Goal: Complete application form

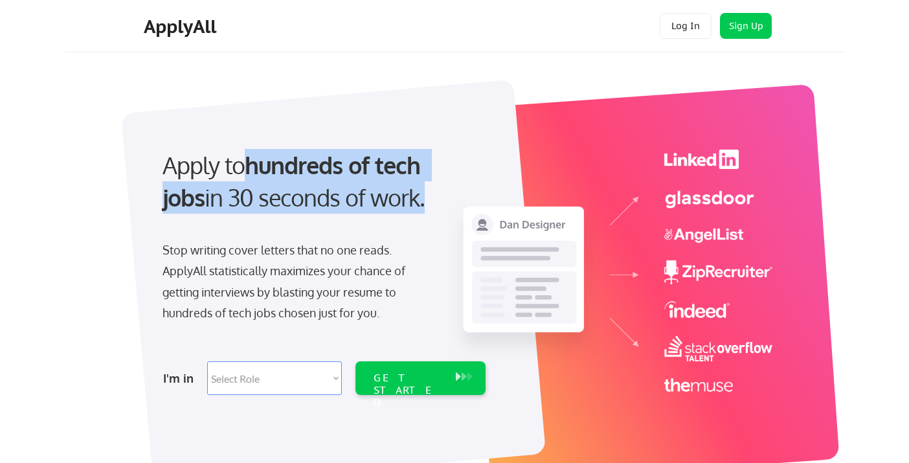
click at [275, 383] on select "Select Role Software Engineering Product Management Customer Success Sales UI/U…" at bounding box center [274, 378] width 135 height 34
select select ""product""
click at [207, 361] on select "Select Role Software Engineering Product Management Customer Success Sales UI/U…" at bounding box center [274, 378] width 135 height 34
select select ""product""
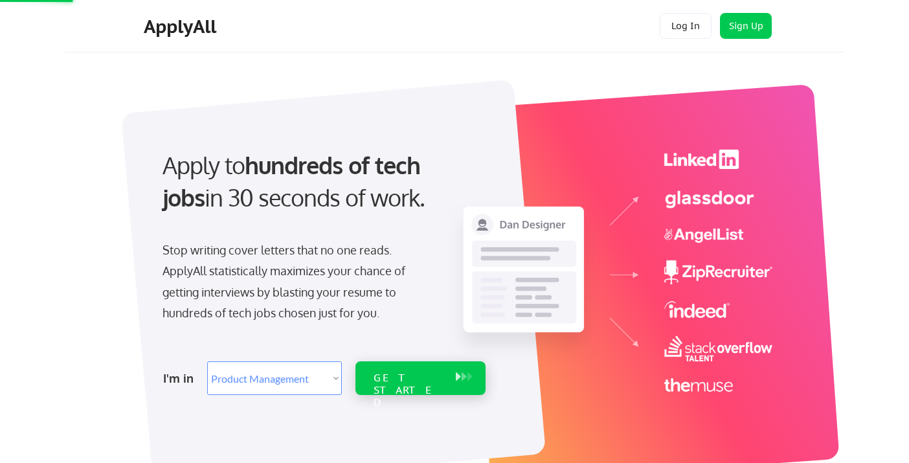
click at [390, 384] on div "GET STARTED" at bounding box center [408, 378] width 82 height 34
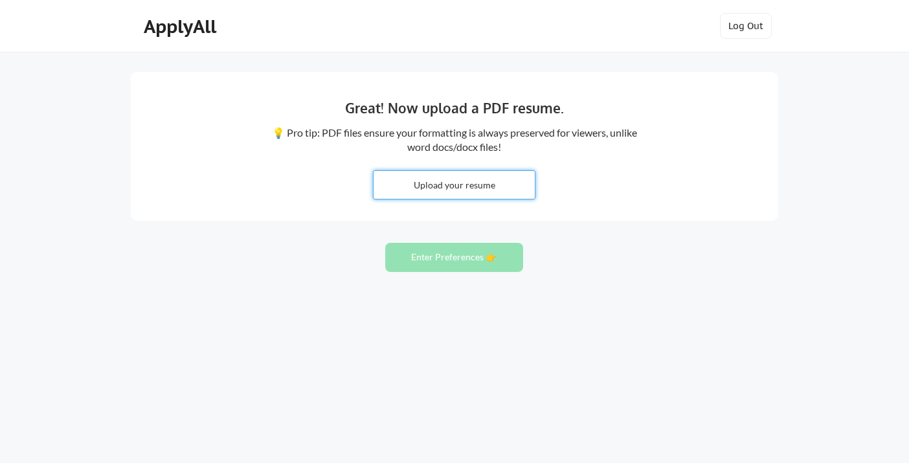
click at [476, 190] on input "file" at bounding box center [454, 185] width 161 height 28
type input "C:\fakepath\Nazuk Jain_X.pdf"
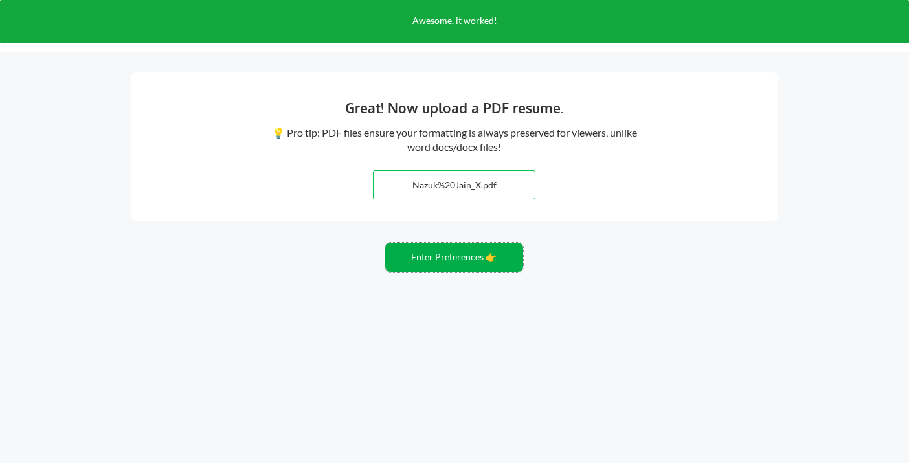
click at [467, 263] on button "Enter Preferences 👉" at bounding box center [454, 257] width 138 height 29
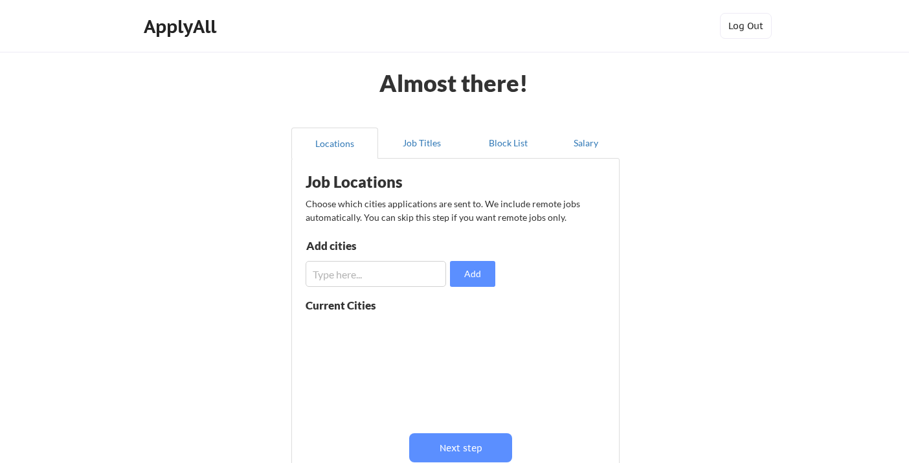
click at [377, 271] on input "input" at bounding box center [376, 274] width 140 height 26
click at [348, 278] on input "input" at bounding box center [376, 274] width 140 height 26
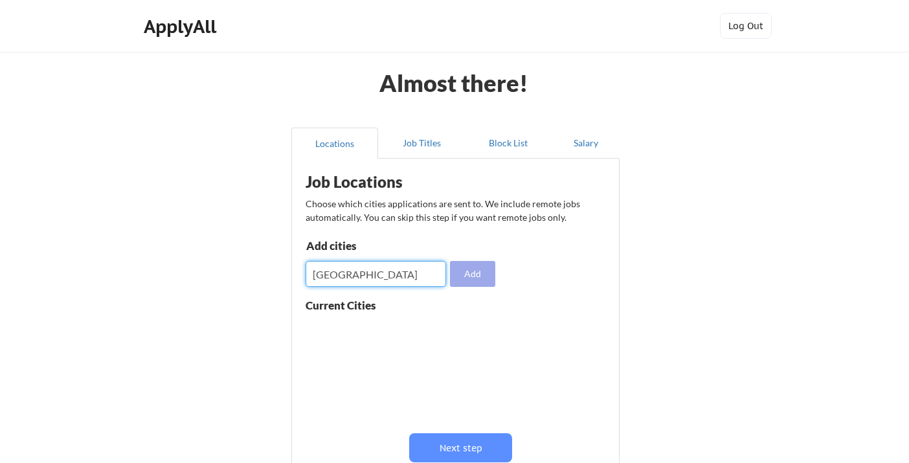
type input "san francisco Bayarea"
click at [490, 279] on button "Add" at bounding box center [472, 274] width 45 height 26
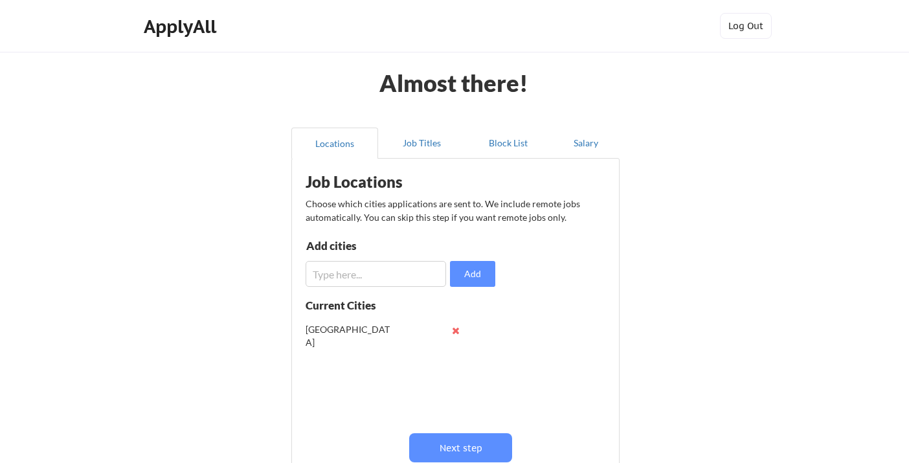
scroll to position [1, 0]
click at [460, 449] on button "Next step" at bounding box center [460, 447] width 103 height 29
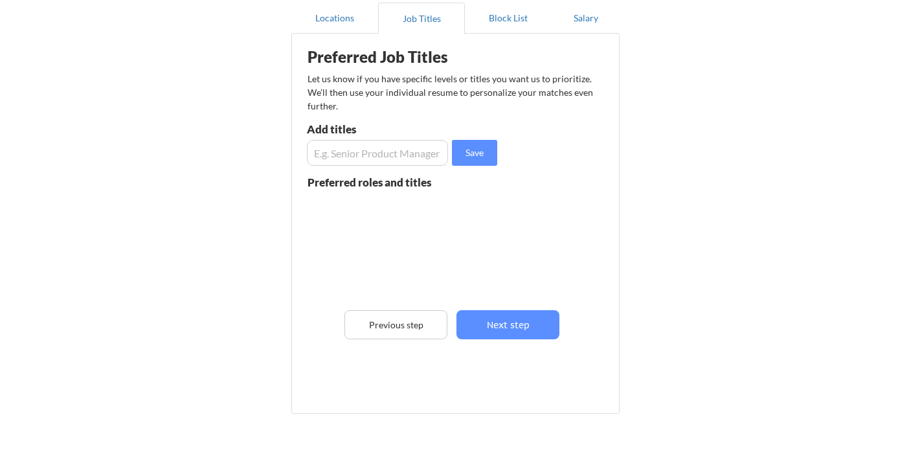
scroll to position [137, 0]
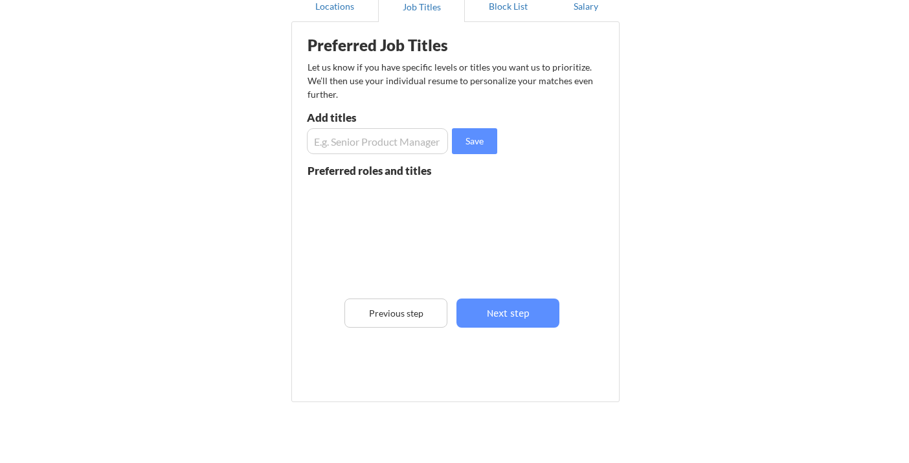
click at [365, 146] on input "input" at bounding box center [377, 141] width 141 height 26
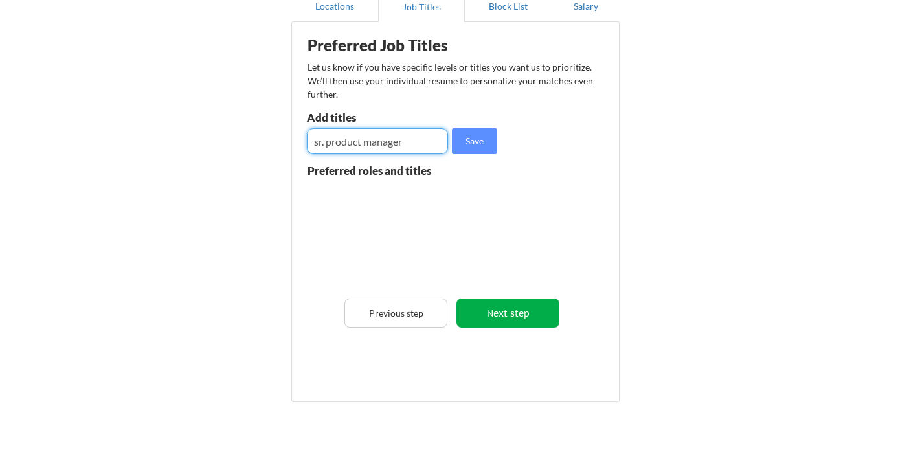
type input "sr. product manager"
click at [505, 317] on button "Next step" at bounding box center [507, 312] width 103 height 29
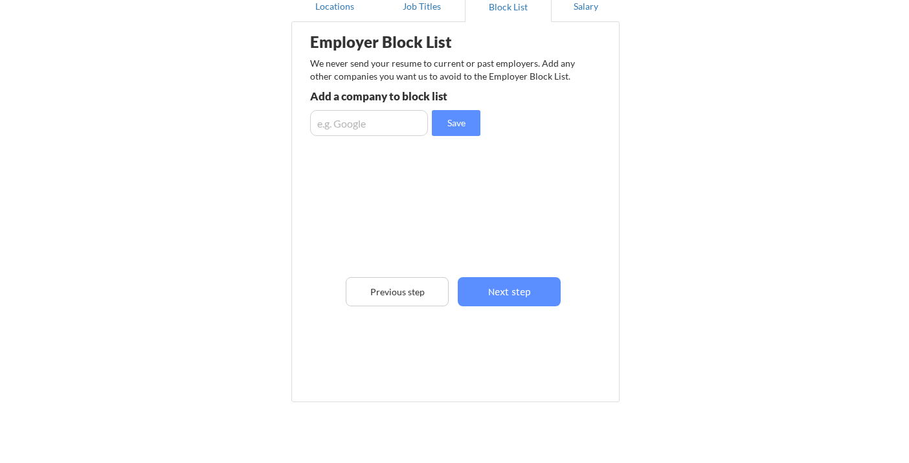
click at [379, 129] on input "input" at bounding box center [369, 123] width 118 height 26
type input "payquicker,"
drag, startPoint x: 467, startPoint y: 126, endPoint x: 485, endPoint y: 128, distance: 18.2
click at [467, 126] on button "Save" at bounding box center [456, 123] width 49 height 26
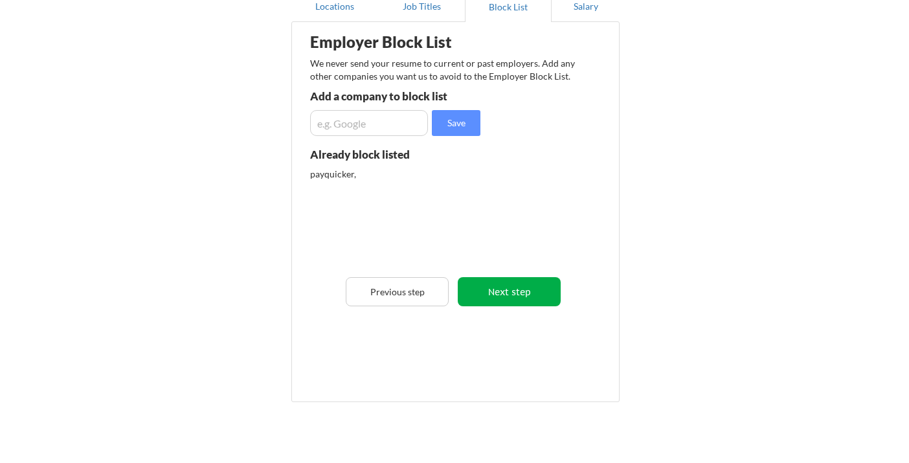
scroll to position [137, 0]
click at [515, 300] on button "Next step" at bounding box center [509, 290] width 103 height 29
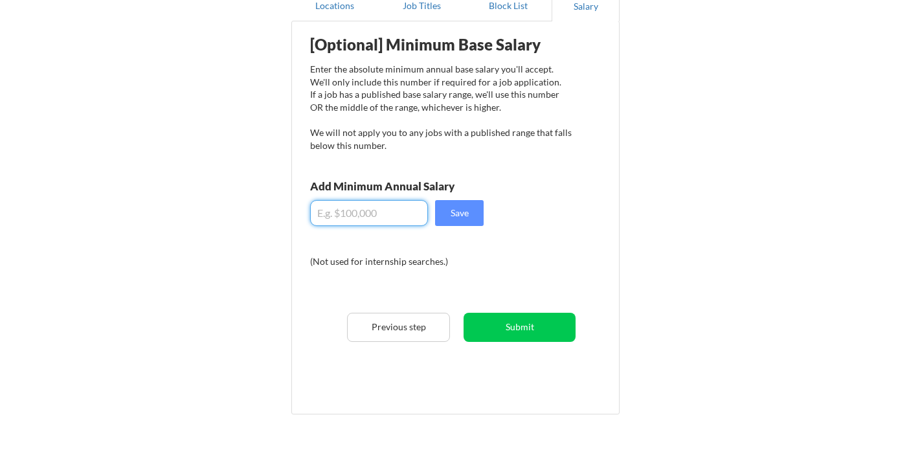
click at [379, 218] on input "input" at bounding box center [369, 213] width 118 height 26
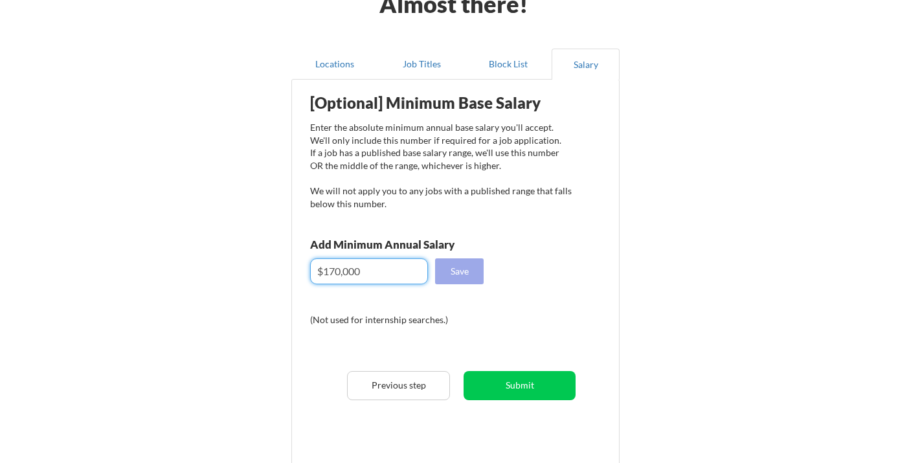
scroll to position [78, 0]
type input "$180,000"
click at [465, 273] on button "Save" at bounding box center [459, 272] width 49 height 26
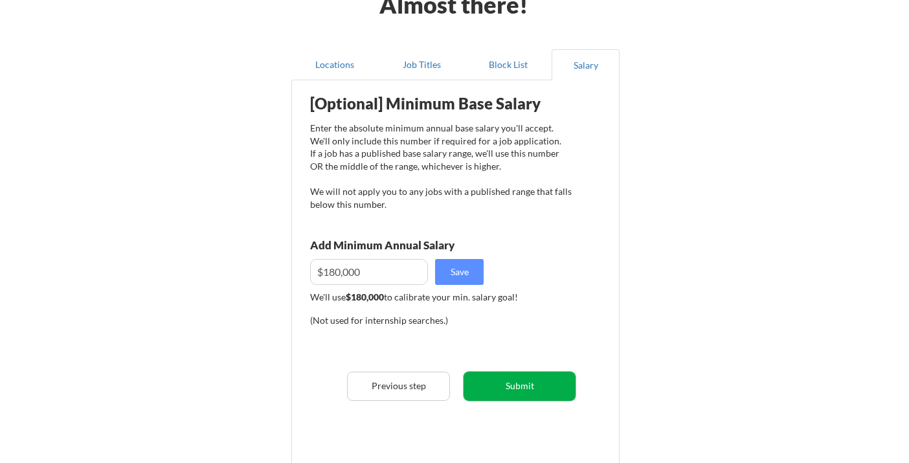
click at [551, 386] on button "Submit" at bounding box center [520, 386] width 112 height 29
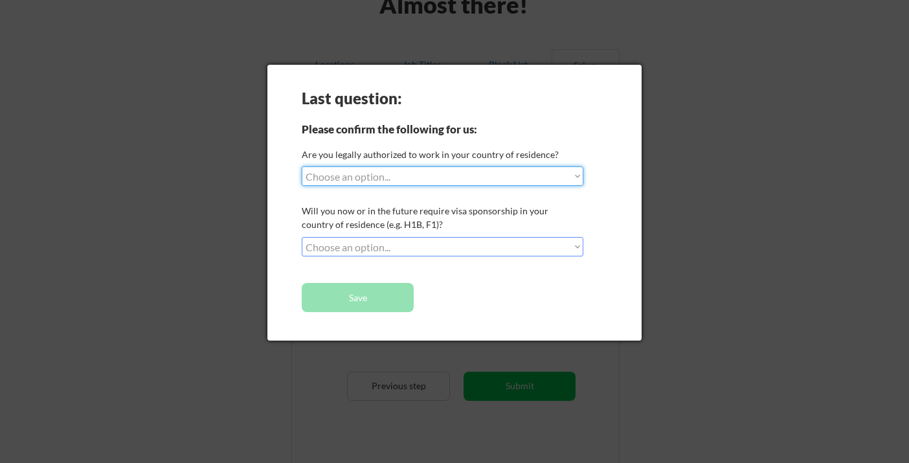
click at [392, 180] on select "Choose an option... Yes, I am a US Citizen Yes, I am a Canadian Citizen Yes, I …" at bounding box center [443, 175] width 282 height 19
select select ""yes__i_am_a_us_citizen""
click at [302, 166] on select "Choose an option... Yes, I am a US Citizen Yes, I am a Canadian Citizen Yes, I …" at bounding box center [443, 175] width 282 height 19
click at [362, 248] on select "Choose an option... No, I will not need sponsorship Yes, I will need sponsorship" at bounding box center [443, 246] width 282 height 19
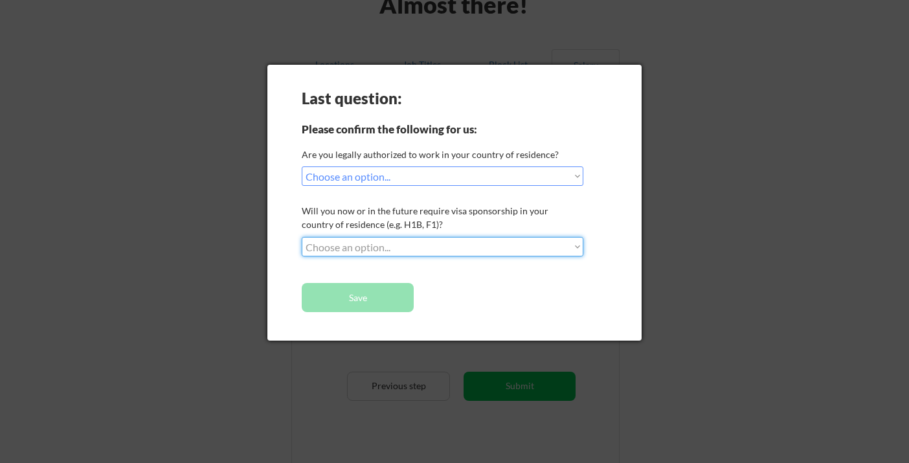
select select ""no__i_will_not_need_sponsorship""
click at [302, 237] on select "Choose an option... No, I will not need sponsorship Yes, I will need sponsorship" at bounding box center [443, 246] width 282 height 19
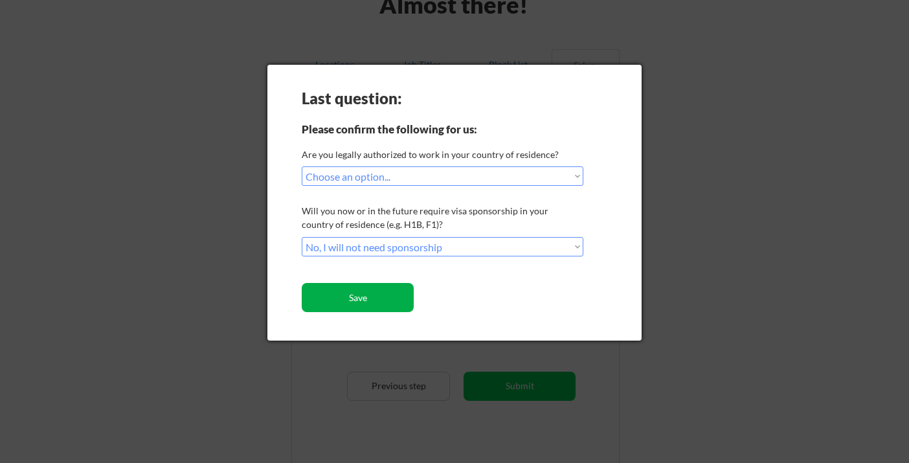
click at [392, 300] on button "Save" at bounding box center [358, 297] width 112 height 29
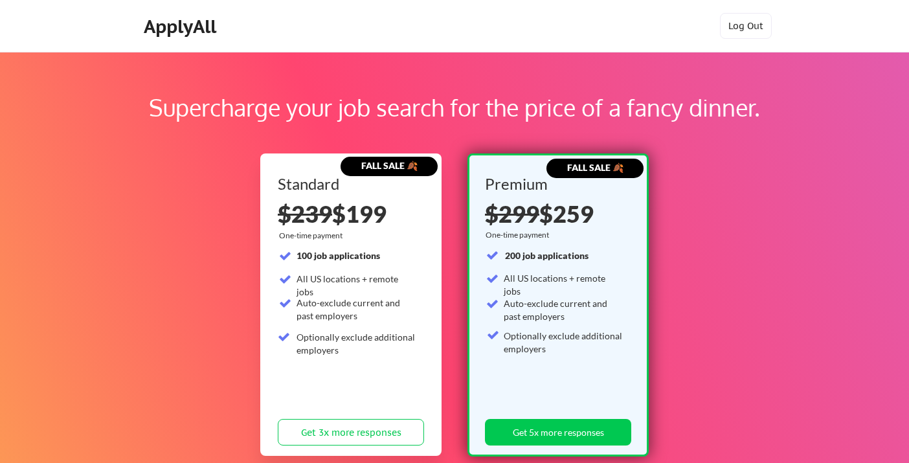
scroll to position [58, 0]
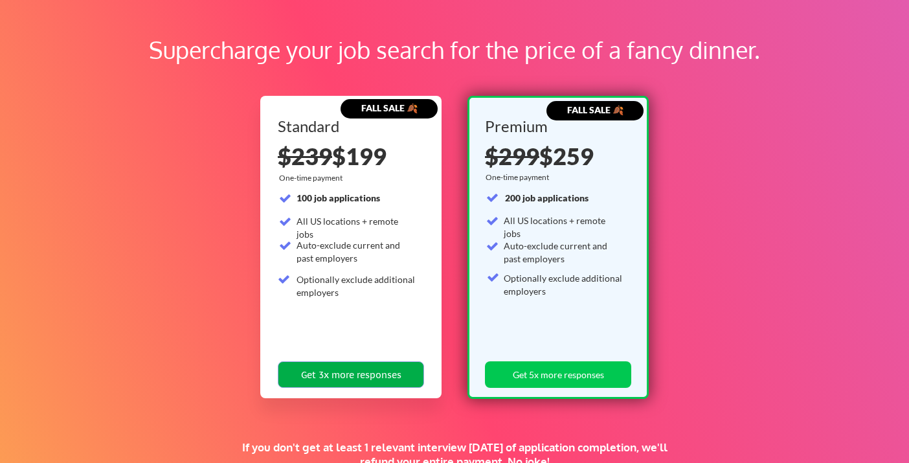
click at [419, 379] on button "Get 3x more responses" at bounding box center [351, 374] width 146 height 27
